Goal: Task Accomplishment & Management: Use online tool/utility

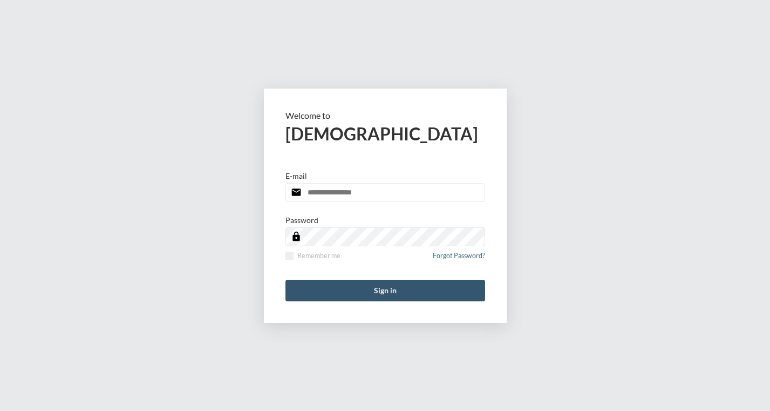
type input "**********"
click at [394, 293] on button "Sign in" at bounding box center [385, 290] width 200 height 22
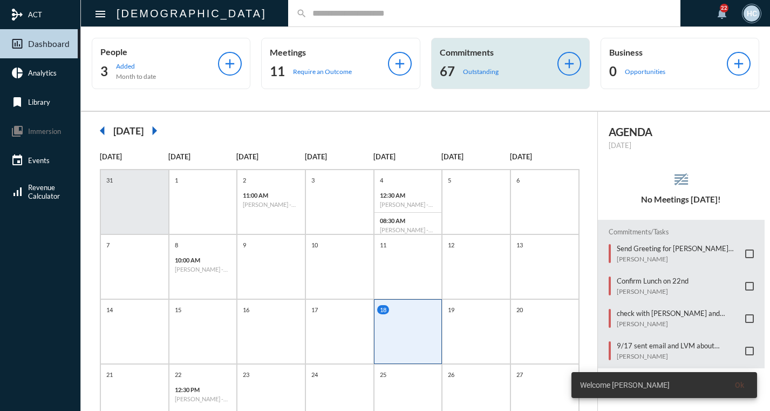
click at [468, 59] on div "Commitments 67 Outstanding" at bounding box center [499, 63] width 118 height 33
